Goal: Obtain resource: Obtain resource

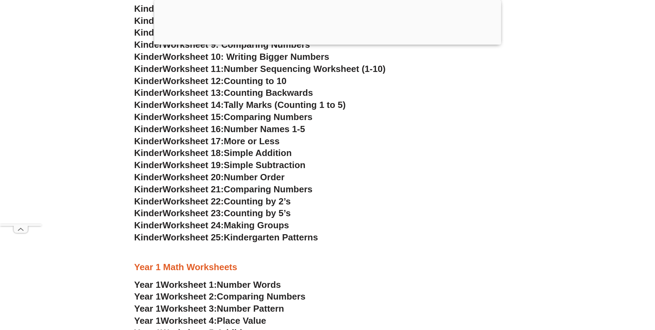
scroll to position [484, 0]
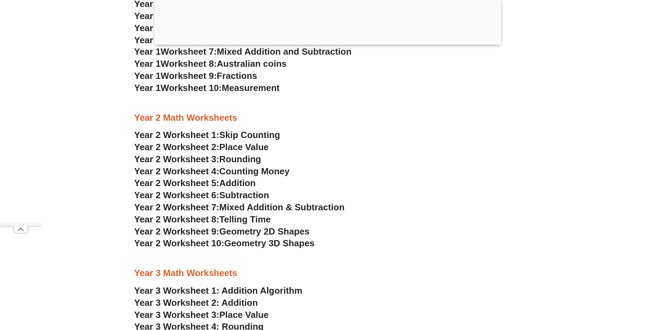
scroll to position [829, 0]
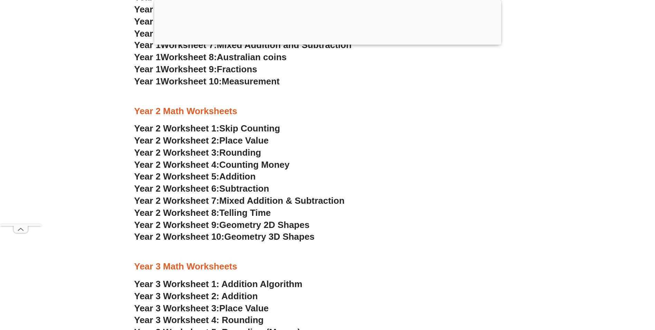
click at [246, 127] on span "Skip Counting" at bounding box center [249, 128] width 61 height 10
click at [253, 153] on span "Rounding" at bounding box center [240, 152] width 42 height 10
click at [259, 202] on span "Mixed Addition & Subtraction" at bounding box center [281, 200] width 125 height 10
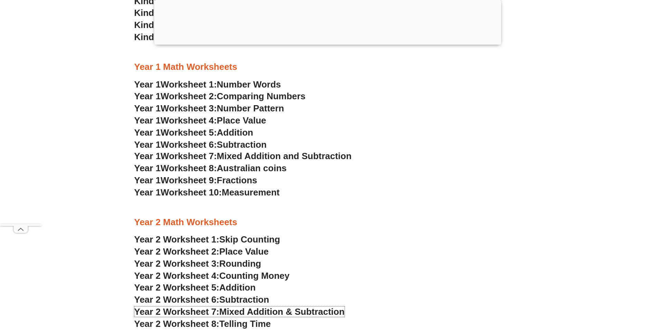
scroll to position [656, 0]
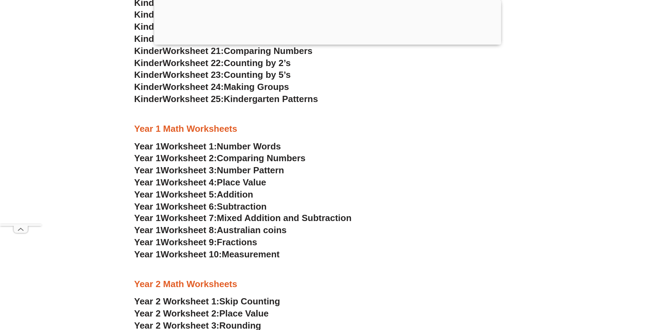
click at [263, 217] on span "Mixed Addition and Subtraction" at bounding box center [284, 217] width 135 height 10
click at [256, 181] on span "Place Value" at bounding box center [241, 182] width 49 height 10
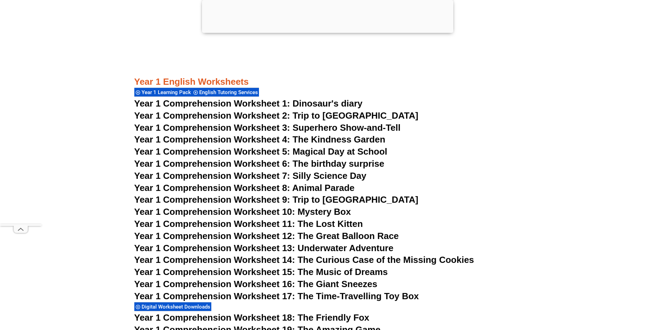
scroll to position [933, 0]
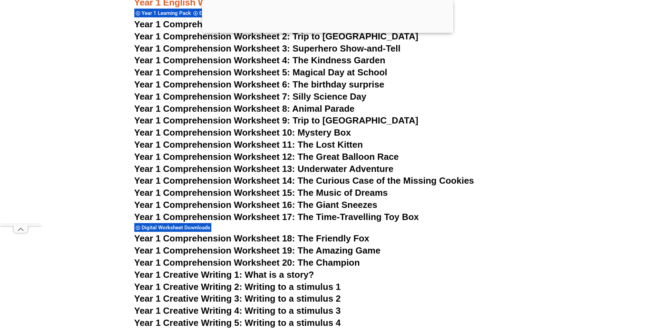
click at [328, 168] on span "Year 1 Comprehension Worksheet 13: Underwater Adventure" at bounding box center [263, 168] width 259 height 10
click at [349, 241] on span "Year 1 Comprehension Worksheet 18: The Friendly Fox" at bounding box center [251, 238] width 235 height 10
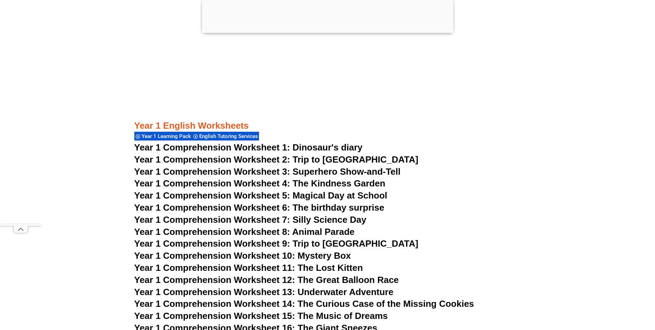
scroll to position [829, 0]
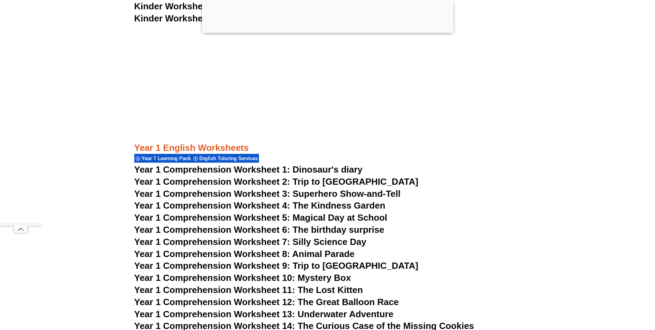
click at [337, 181] on span "Year 1 Comprehension Worksheet 2: Trip to [GEOGRAPHIC_DATA]" at bounding box center [276, 181] width 284 height 10
